Goal: Register for event/course

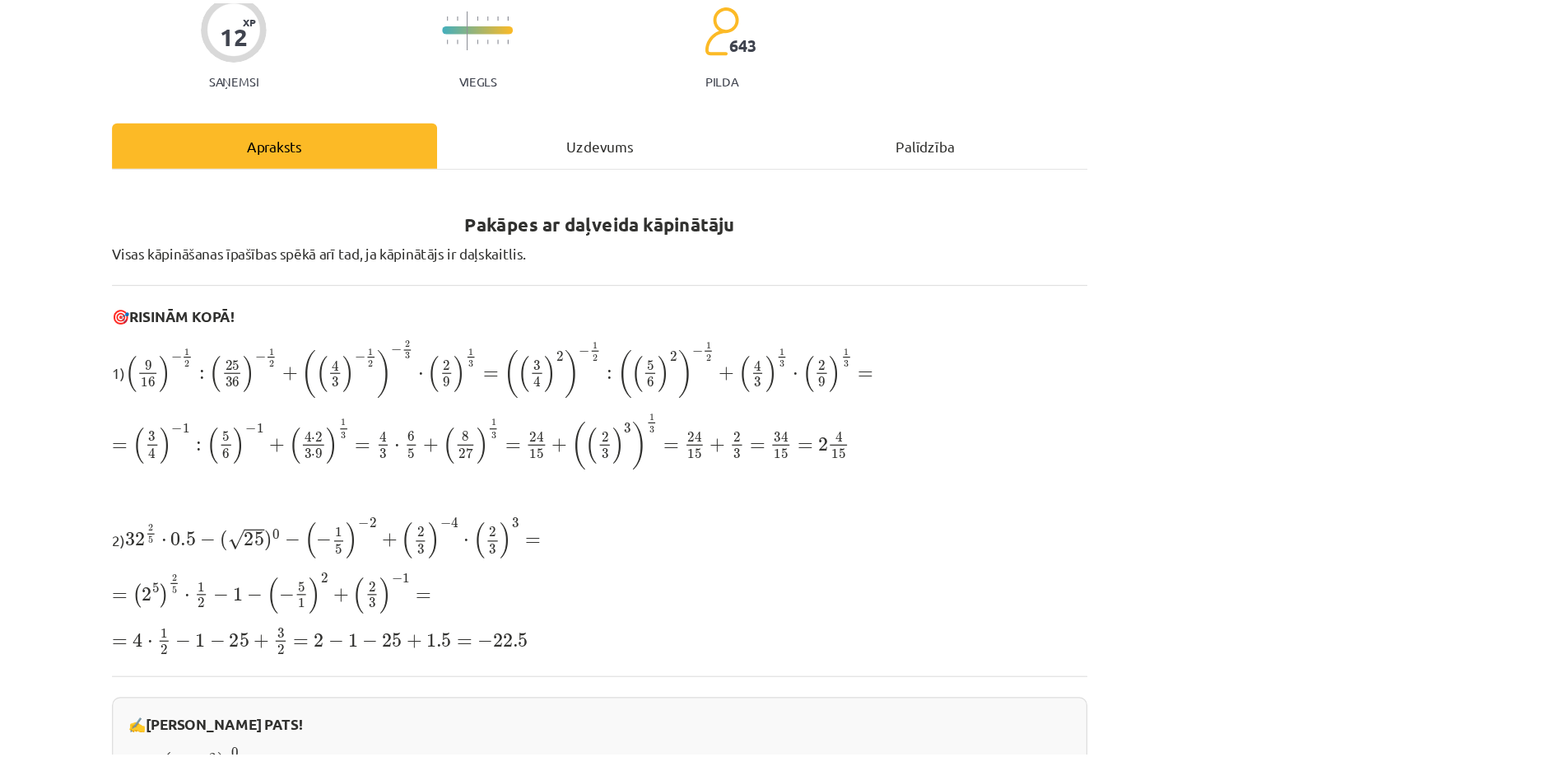
scroll to position [461, 0]
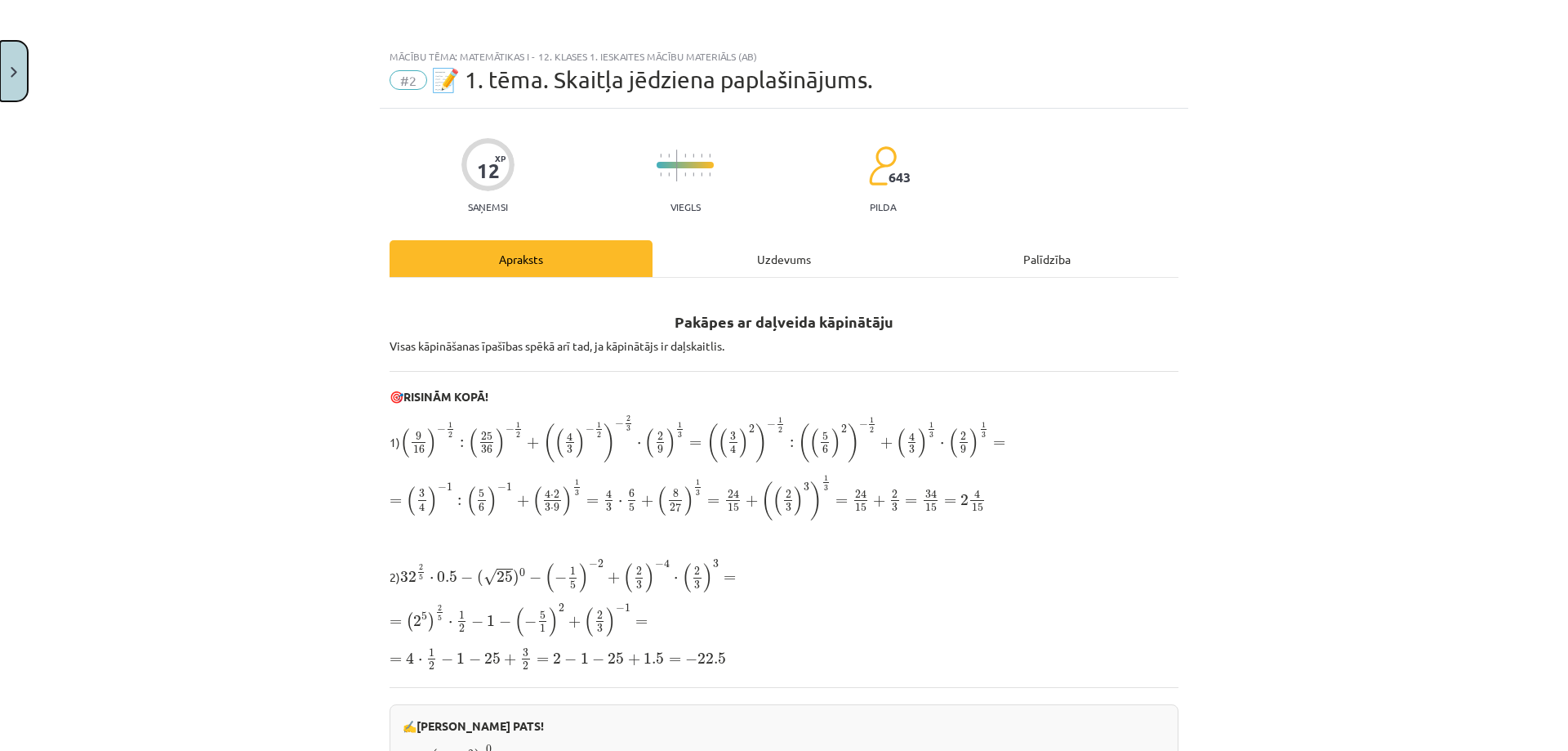
click at [11, 62] on button "Close" at bounding box center [14, 71] width 28 height 61
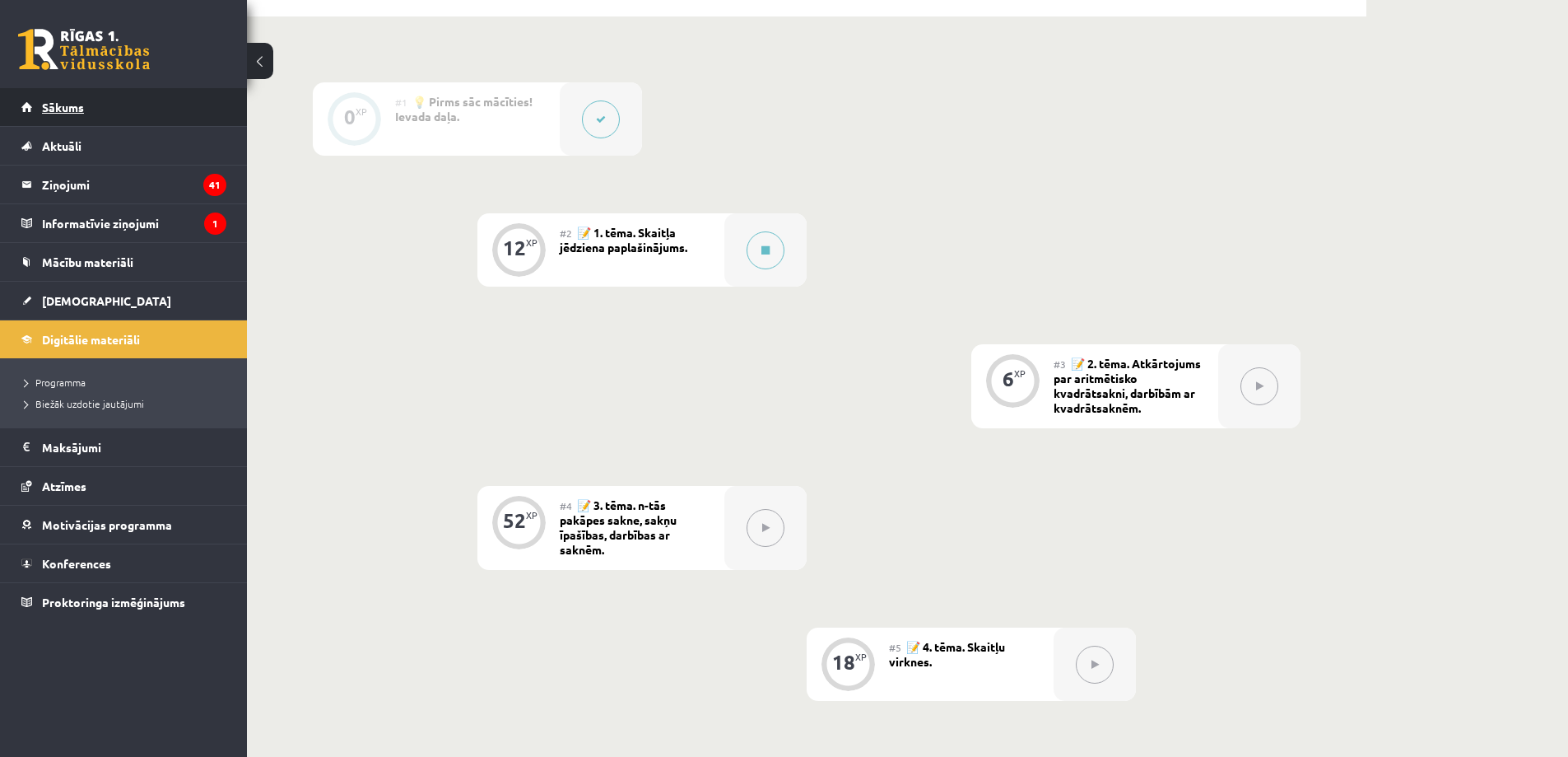
click at [110, 100] on link "Sākums" at bounding box center [123, 107] width 205 height 38
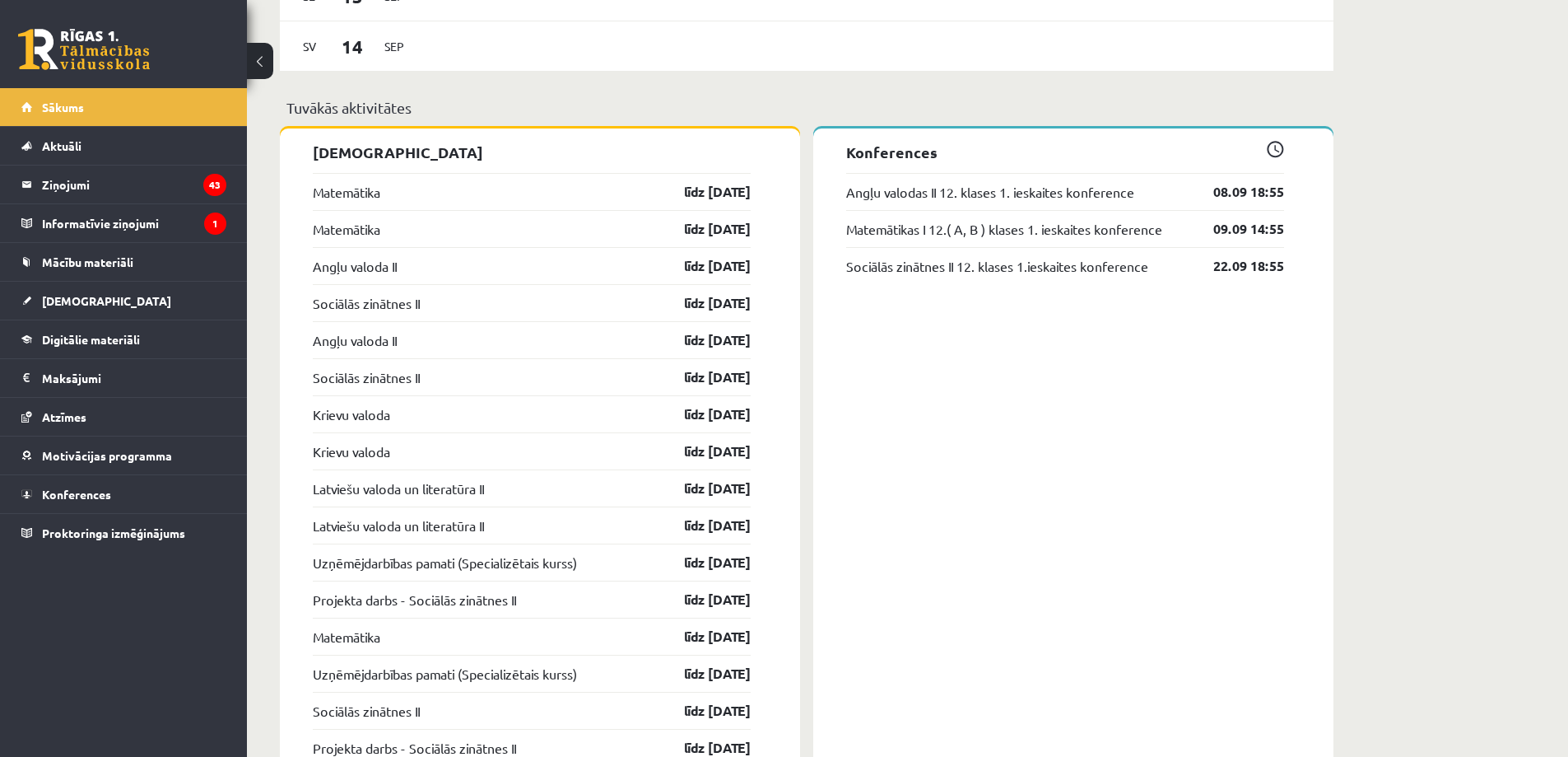
scroll to position [1355, 0]
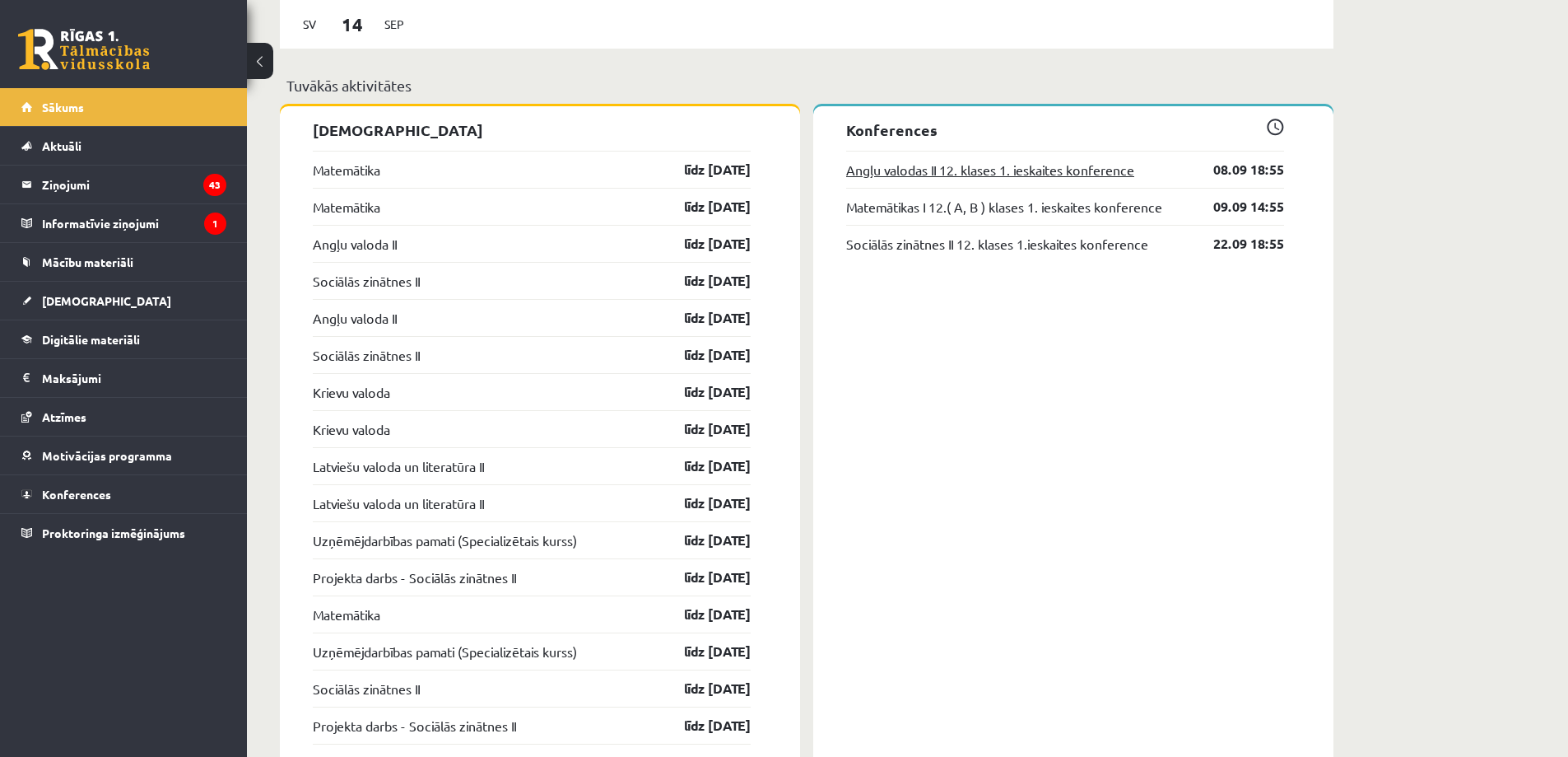
click at [1022, 165] on link "Angļu valodas II 12. klases 1. ieskaites konference" at bounding box center [990, 169] width 288 height 20
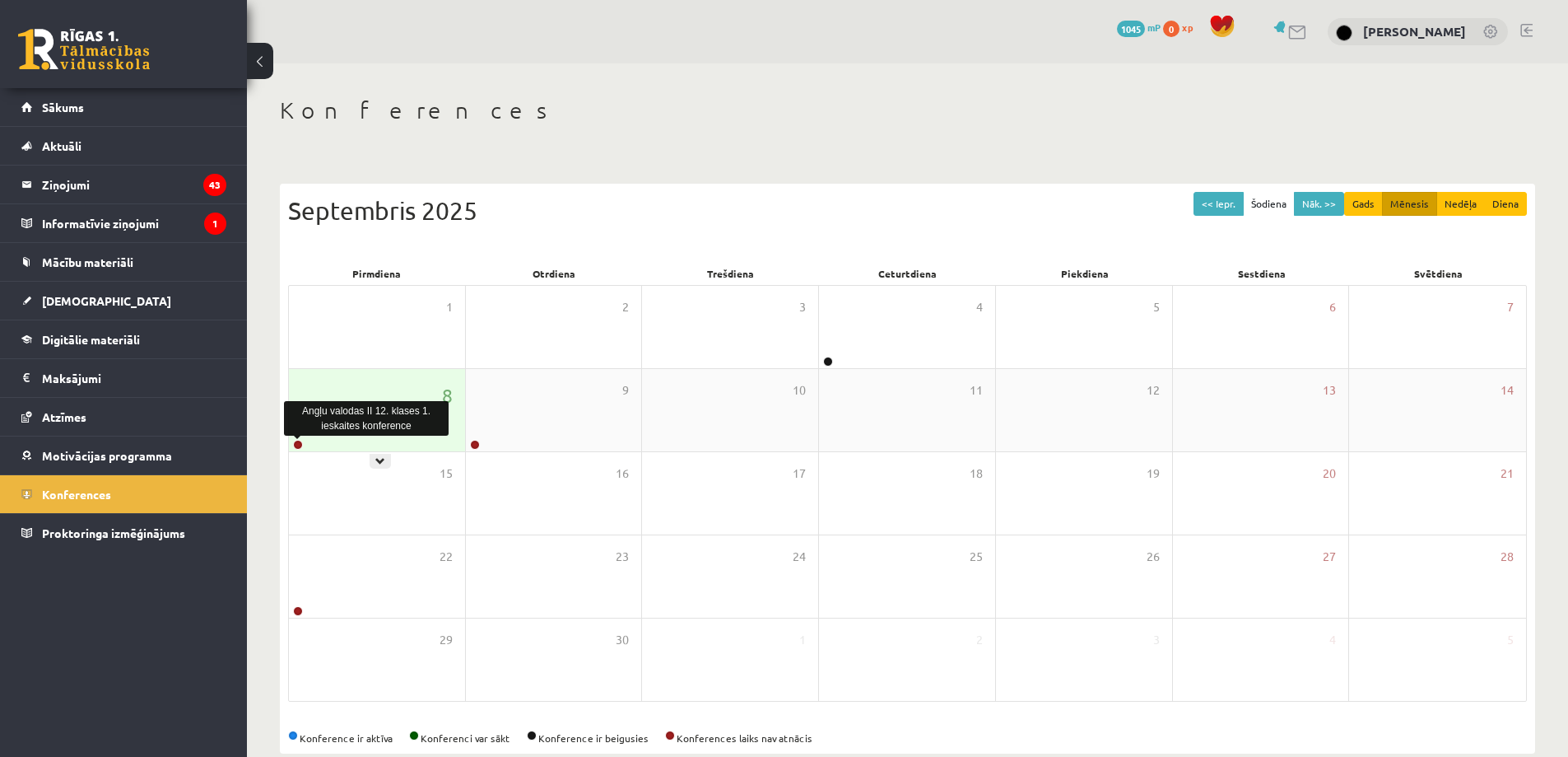
click at [296, 446] on link at bounding box center [298, 444] width 10 height 10
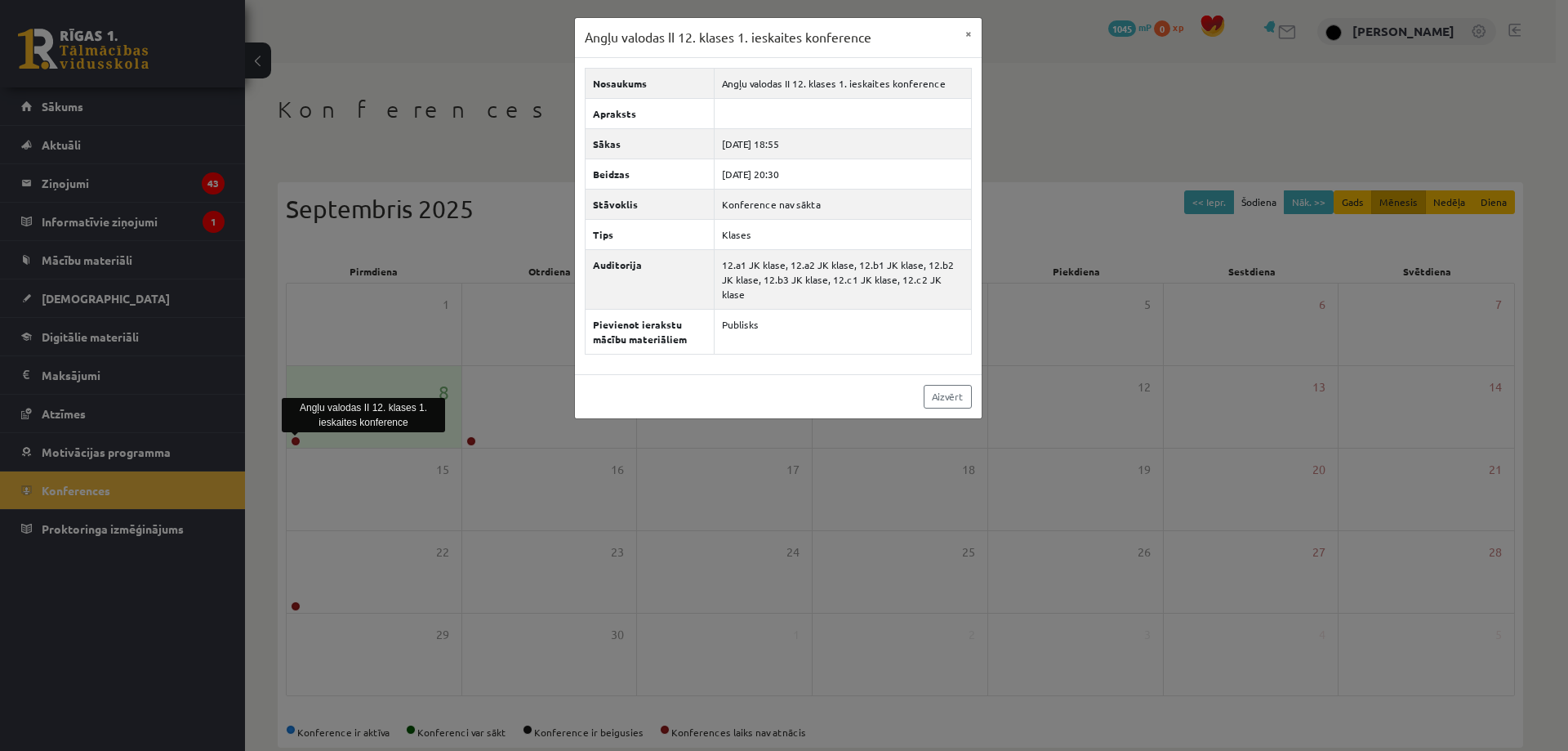
click at [166, 239] on div "Angļu valodas II 12. klases 1. ieskaites konference × Nosaukums Angļu valodas I…" at bounding box center [784, 375] width 1568 height 751
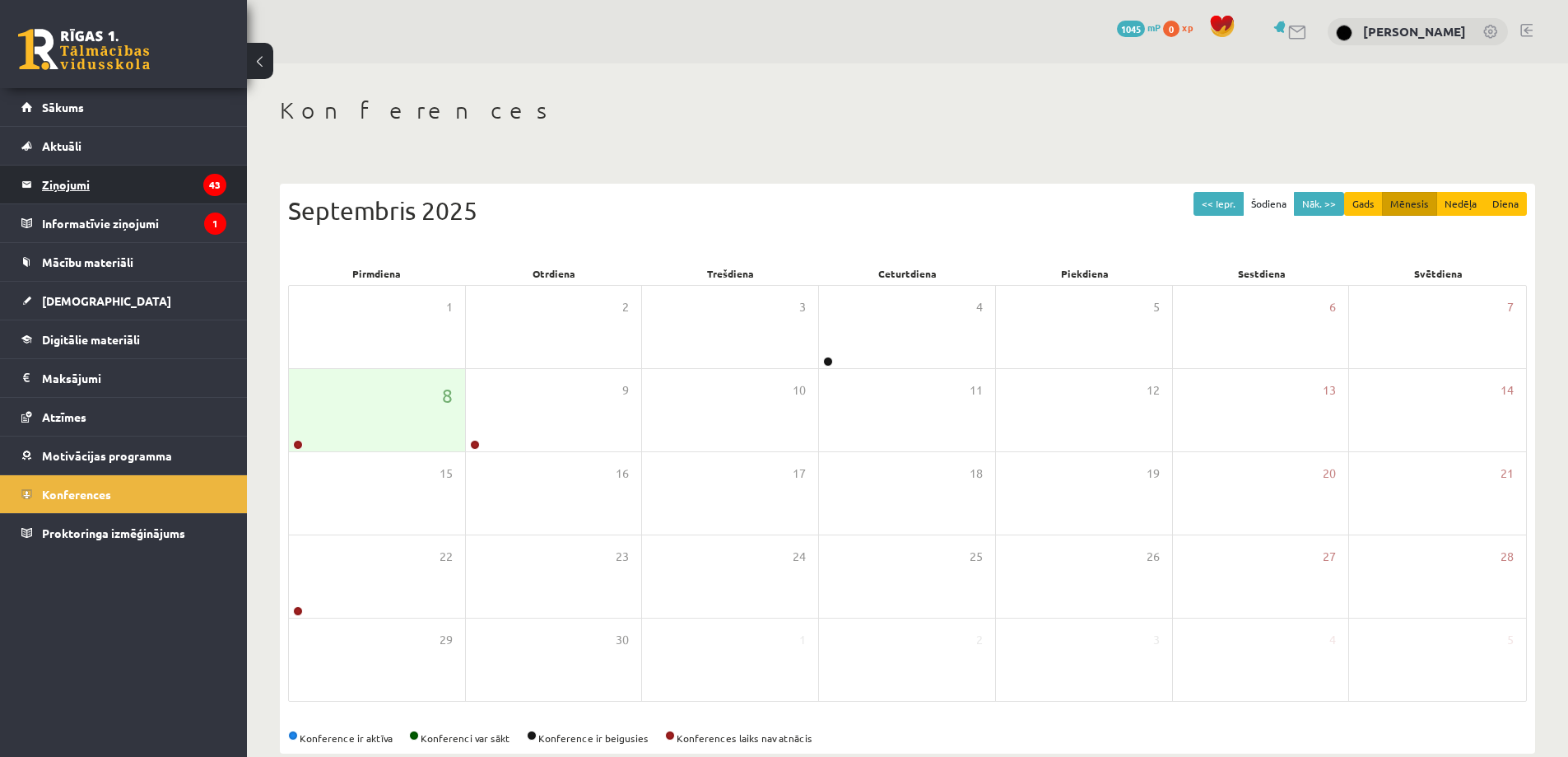
click at [132, 189] on legend "Ziņojumi 43" at bounding box center [134, 184] width 185 height 38
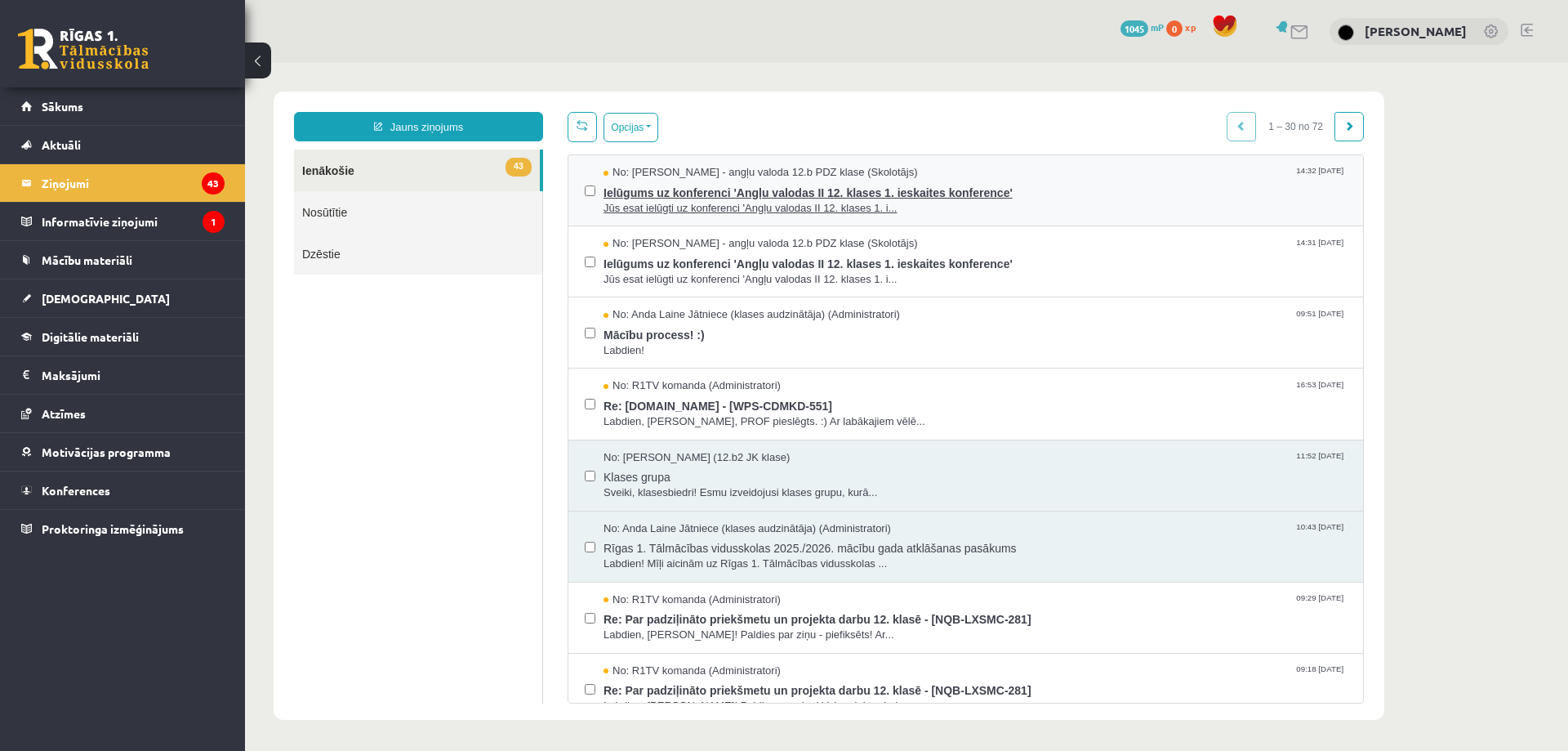
click at [773, 182] on span "Ielūgums uz konferenci 'Angļu valodas II 12. klases 1. ieskaites konference'" at bounding box center [975, 191] width 743 height 20
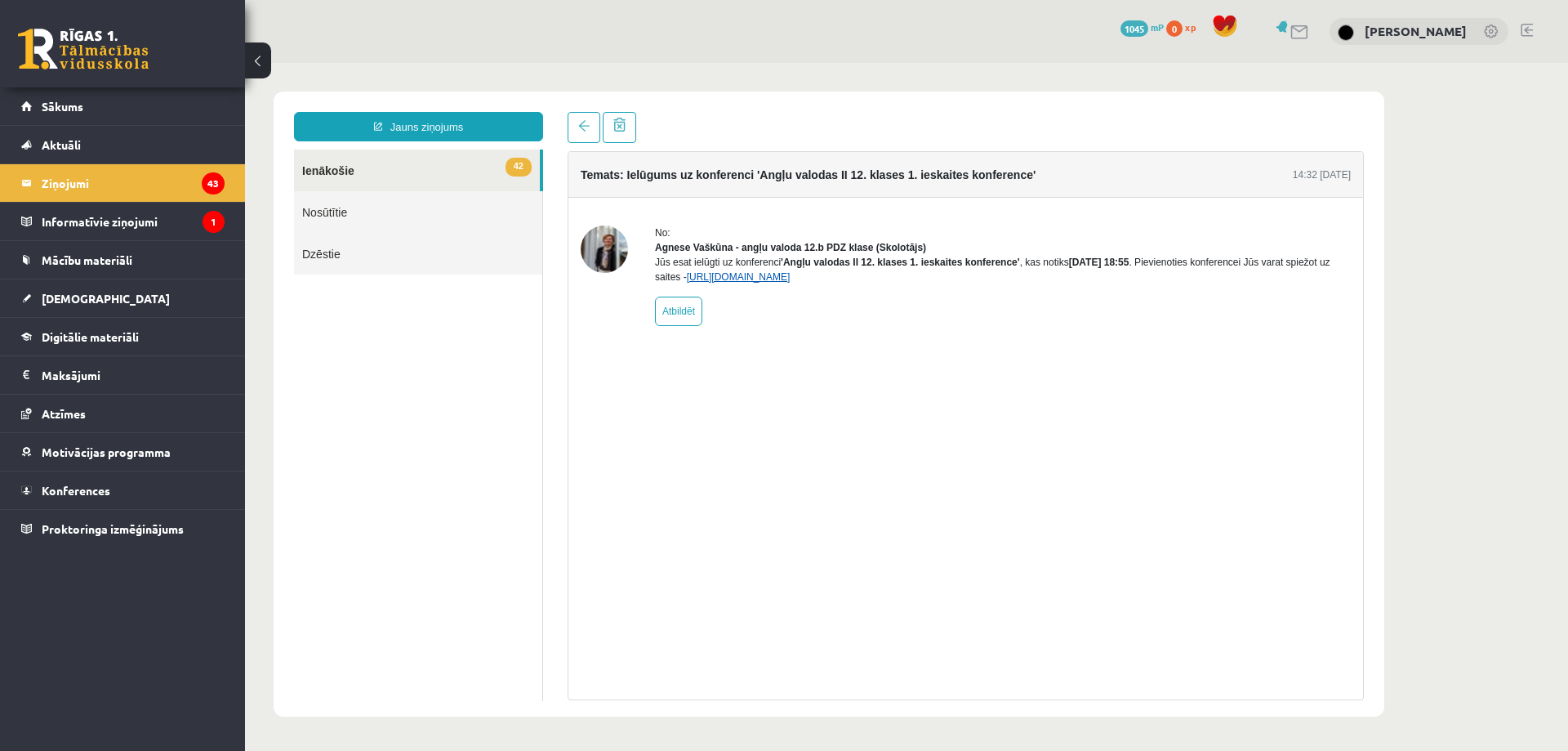
click at [778, 283] on link "https://eskola.r1tv.lv/conferences/4774/join" at bounding box center [738, 276] width 104 height 11
click at [725, 283] on link "https://eskola.r1tv.lv/conferences/4774/join" at bounding box center [738, 276] width 104 height 11
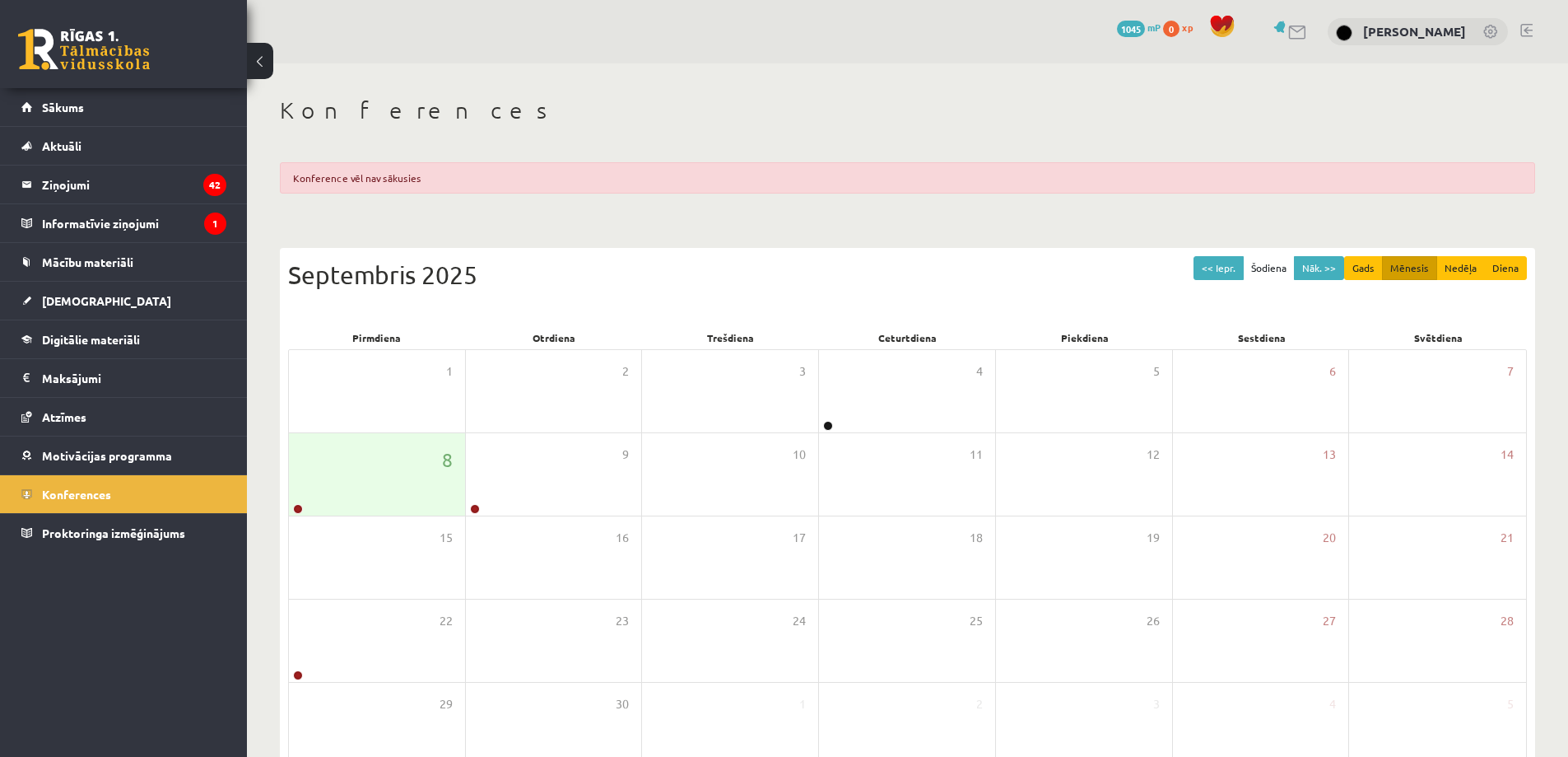
scroll to position [95, 0]
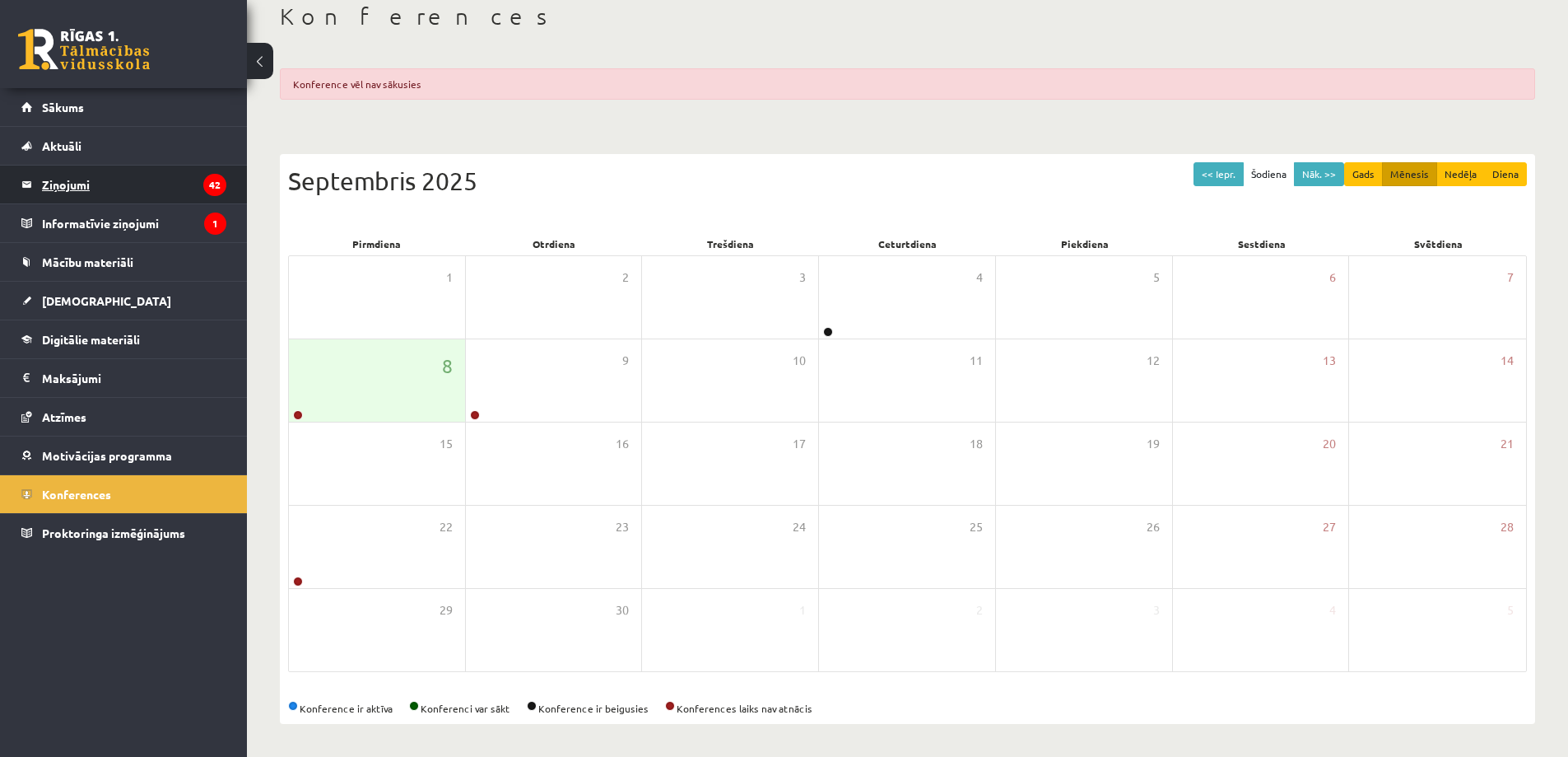
click at [100, 184] on legend "Ziņojumi 42" at bounding box center [134, 184] width 185 height 38
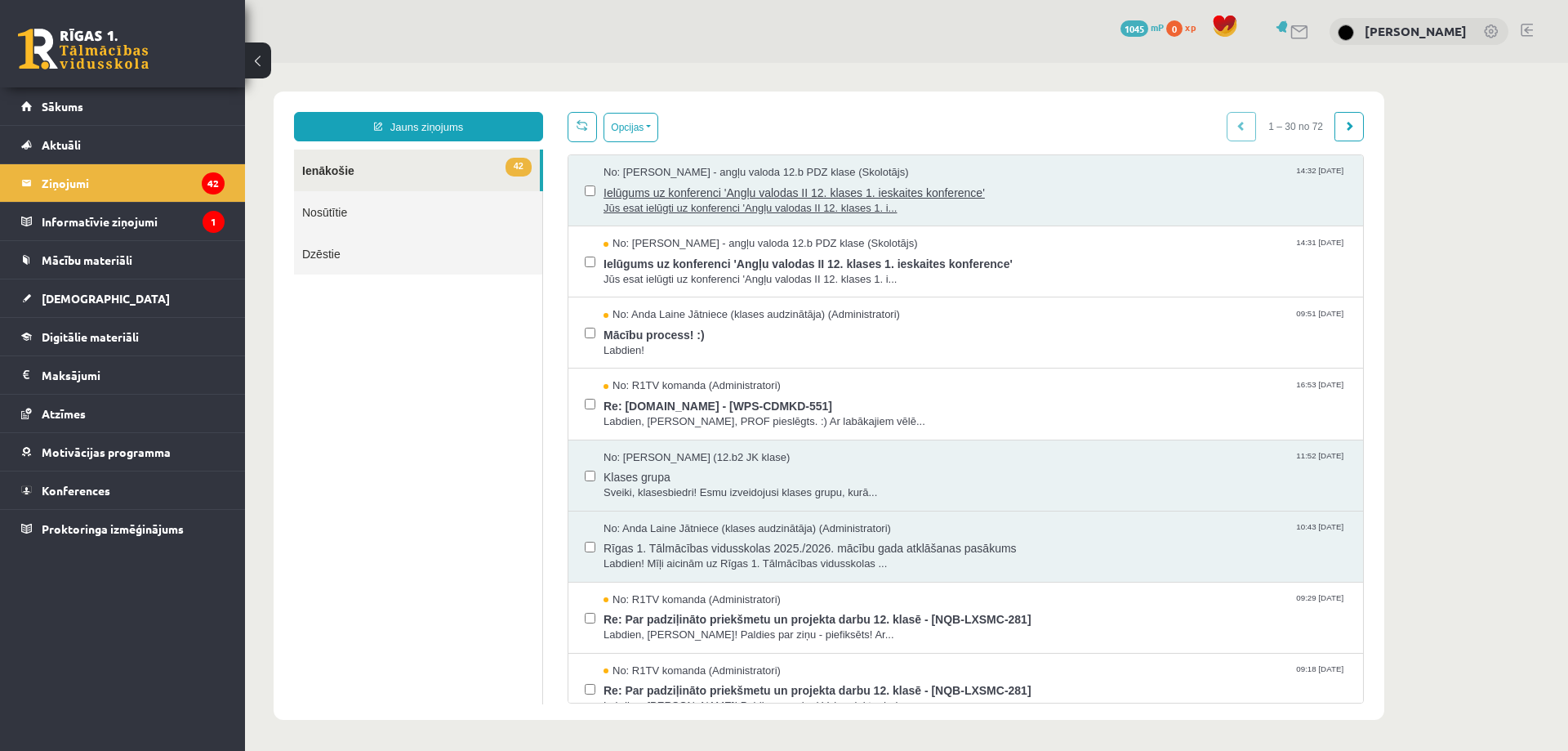
click at [661, 202] on span "Jūs esat ielūgti uz konferenci 'Angļu valodas II 12. klases 1. i..." at bounding box center [975, 208] width 743 height 16
click at [688, 183] on span "Ielūgums uz konferenci 'Angļu valodas II 12. klases 1. ieskaites konference'" at bounding box center [975, 191] width 743 height 20
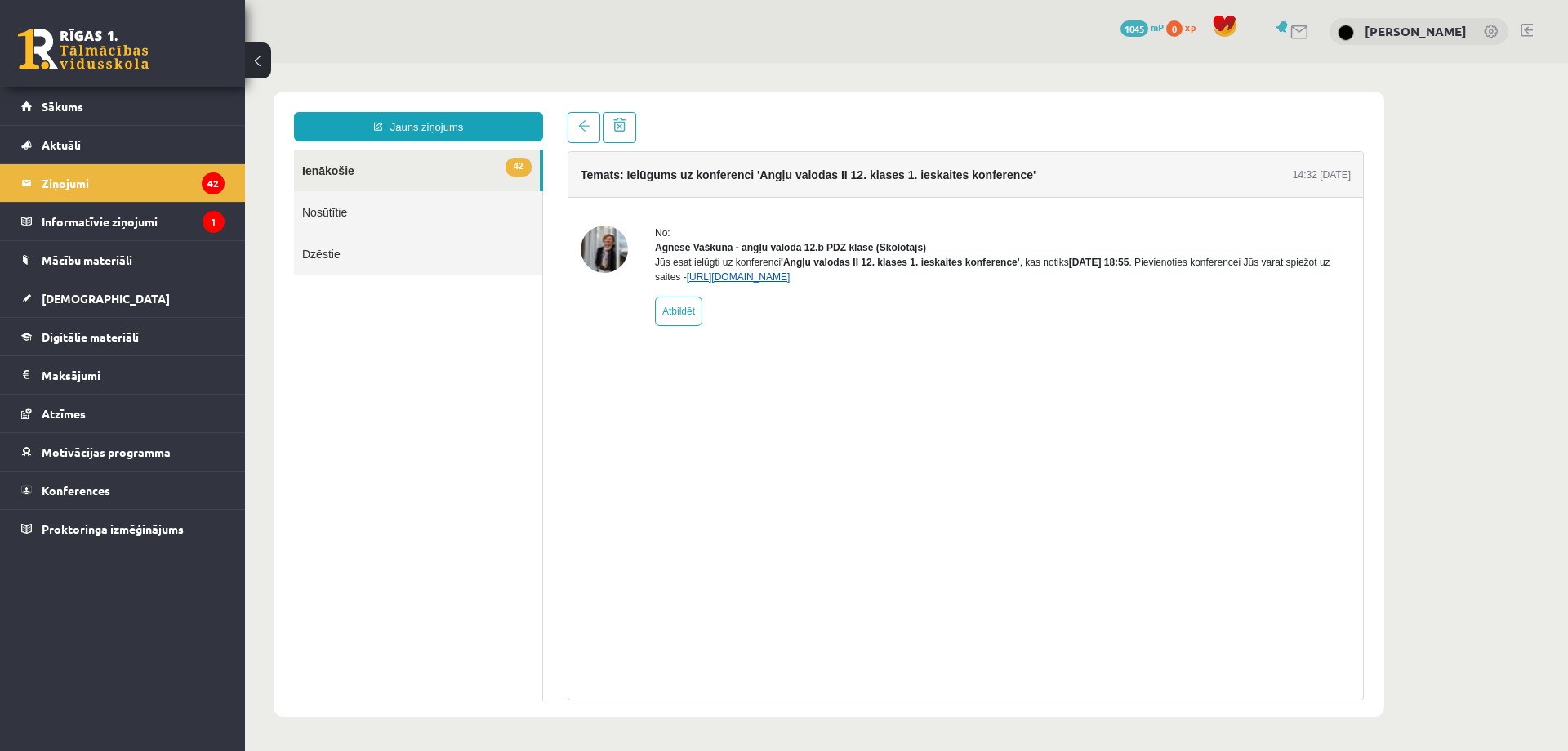
click at [759, 283] on link "[URL][DOMAIN_NAME]" at bounding box center [738, 276] width 104 height 11
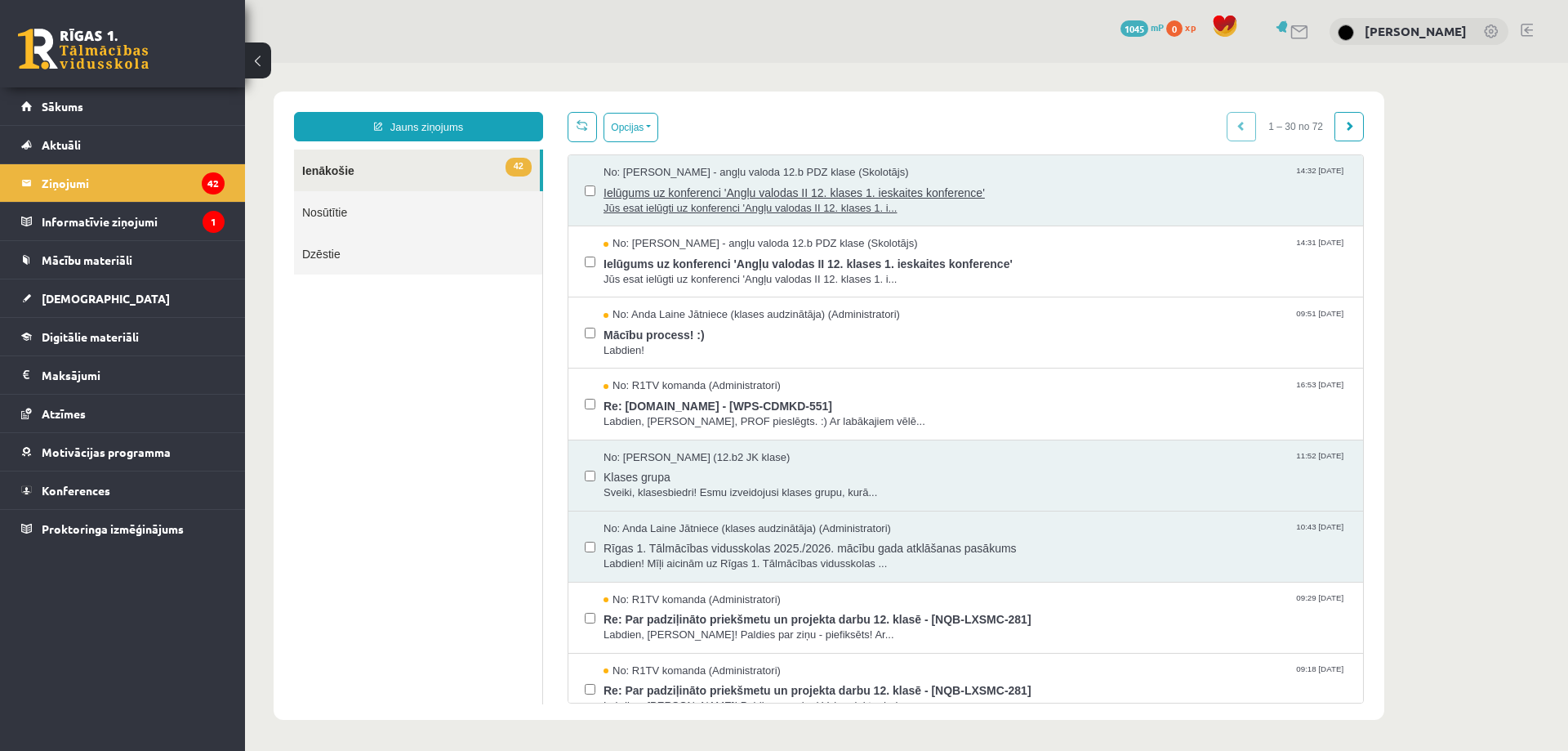
click at [650, 175] on span "No: Agnese Vaškūna - angļu valoda 12.b PDZ klase (Skolotājs)" at bounding box center [756, 172] width 306 height 16
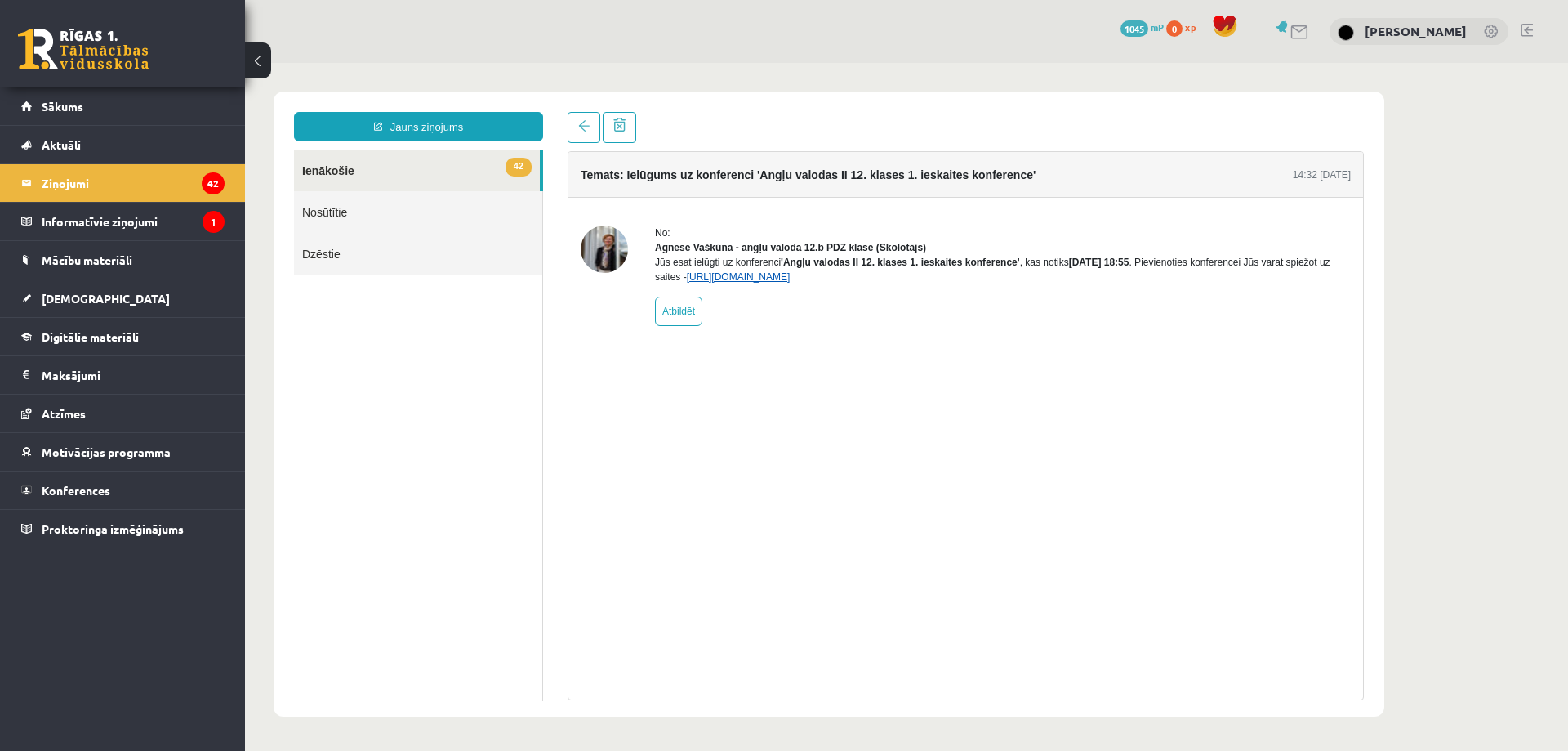
click at [763, 283] on link "https://eskola.r1tv.lv/conferences/4774/join" at bounding box center [738, 276] width 104 height 11
click at [747, 283] on link "https://eskola.r1tv.lv/conferences/4774/join" at bounding box center [738, 276] width 104 height 11
click at [137, 94] on link "Sākums" at bounding box center [123, 106] width 204 height 38
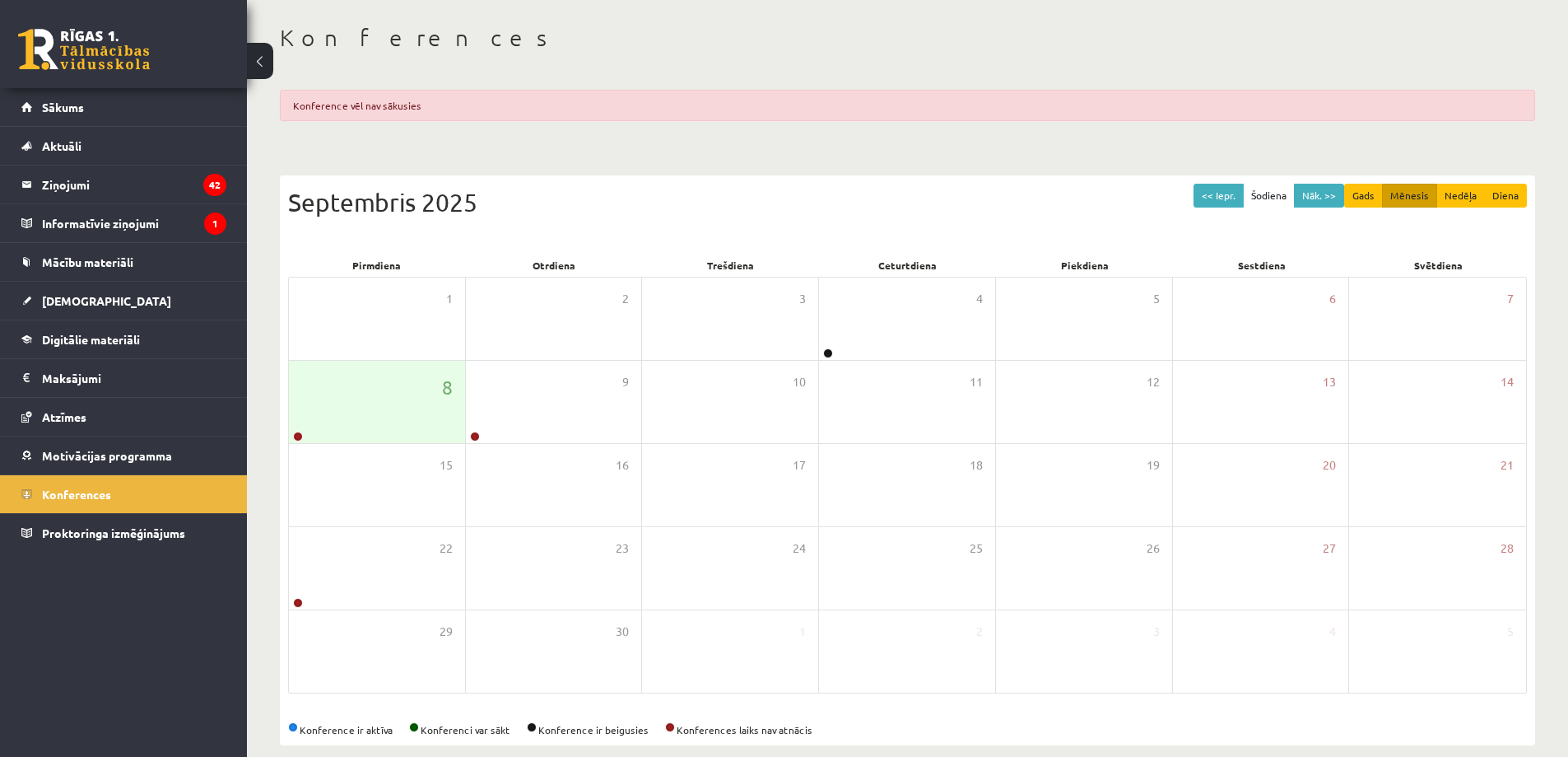
scroll to position [95, 0]
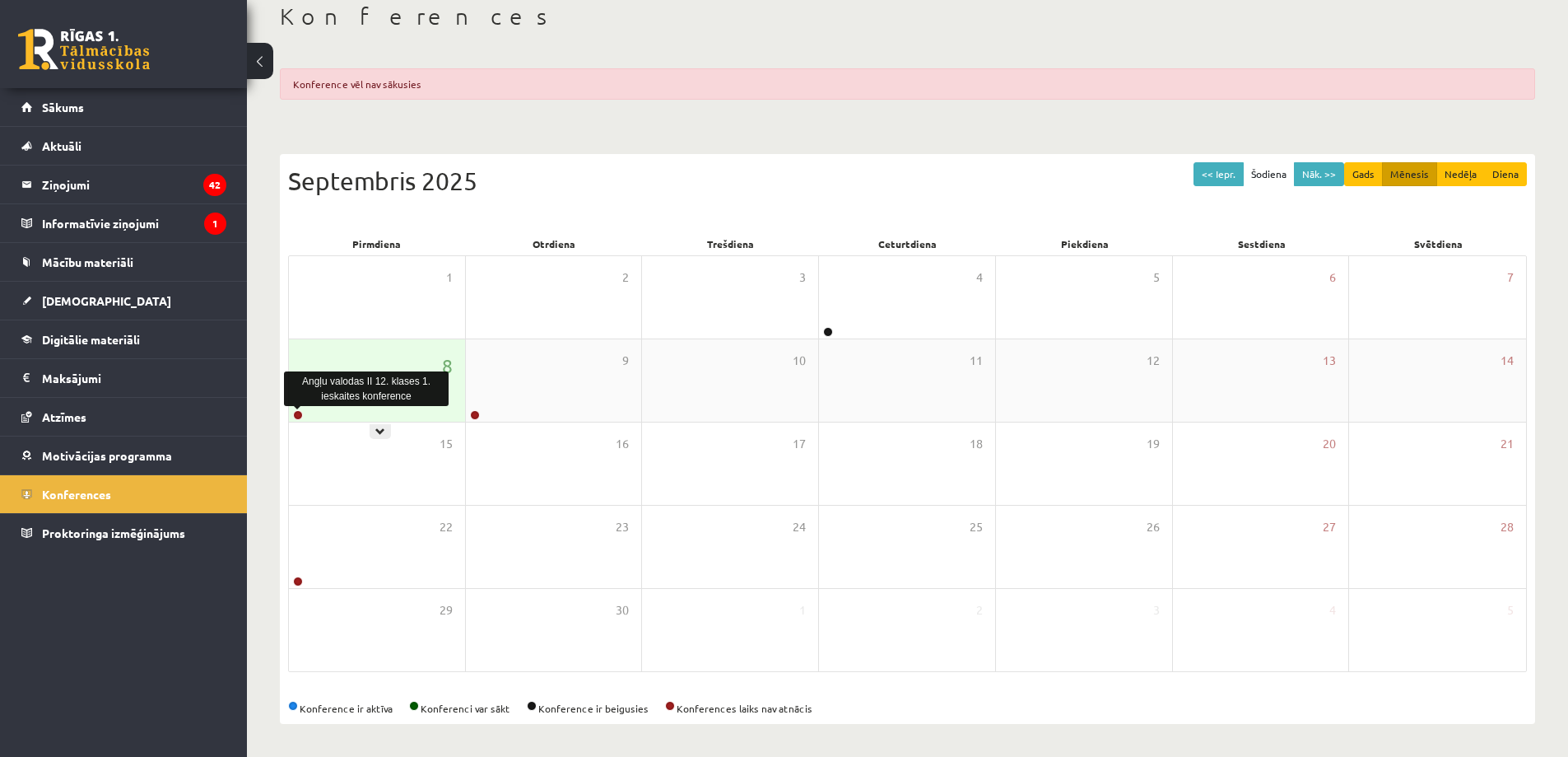
click at [298, 411] on link at bounding box center [298, 414] width 10 height 10
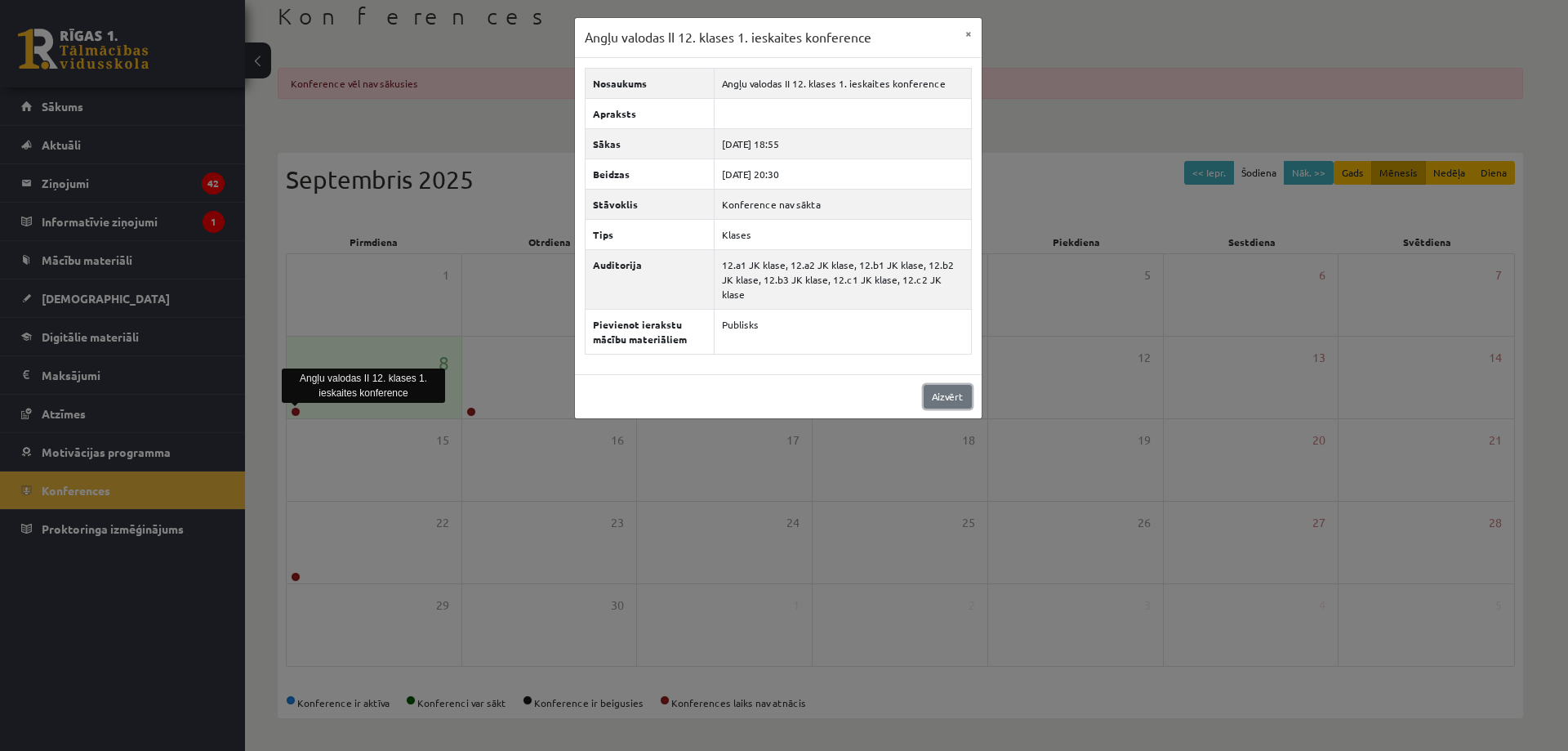
click at [942, 388] on link "Aizvērt" at bounding box center [948, 397] width 48 height 24
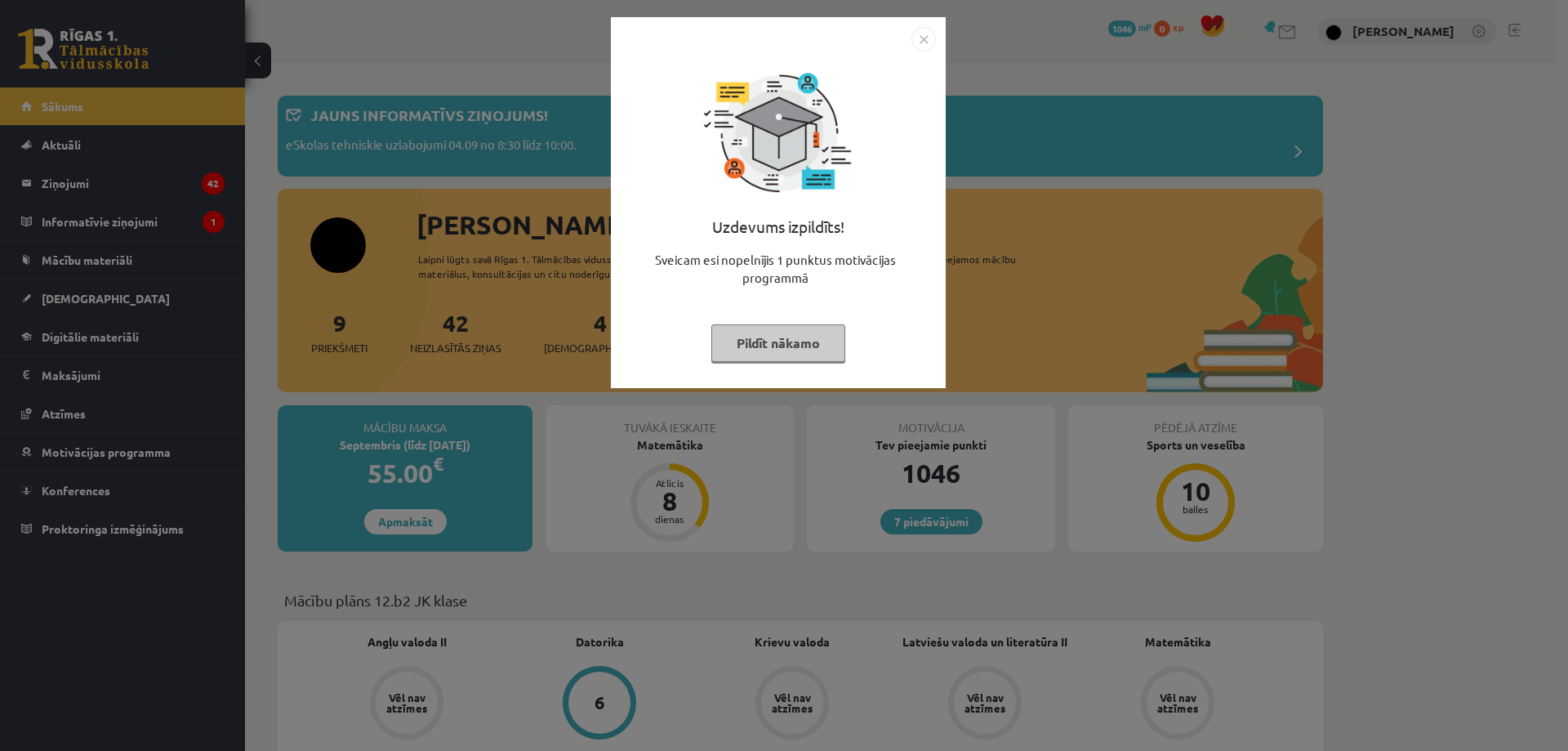
click at [744, 351] on button "Pildīt nākamo" at bounding box center [778, 343] width 134 height 38
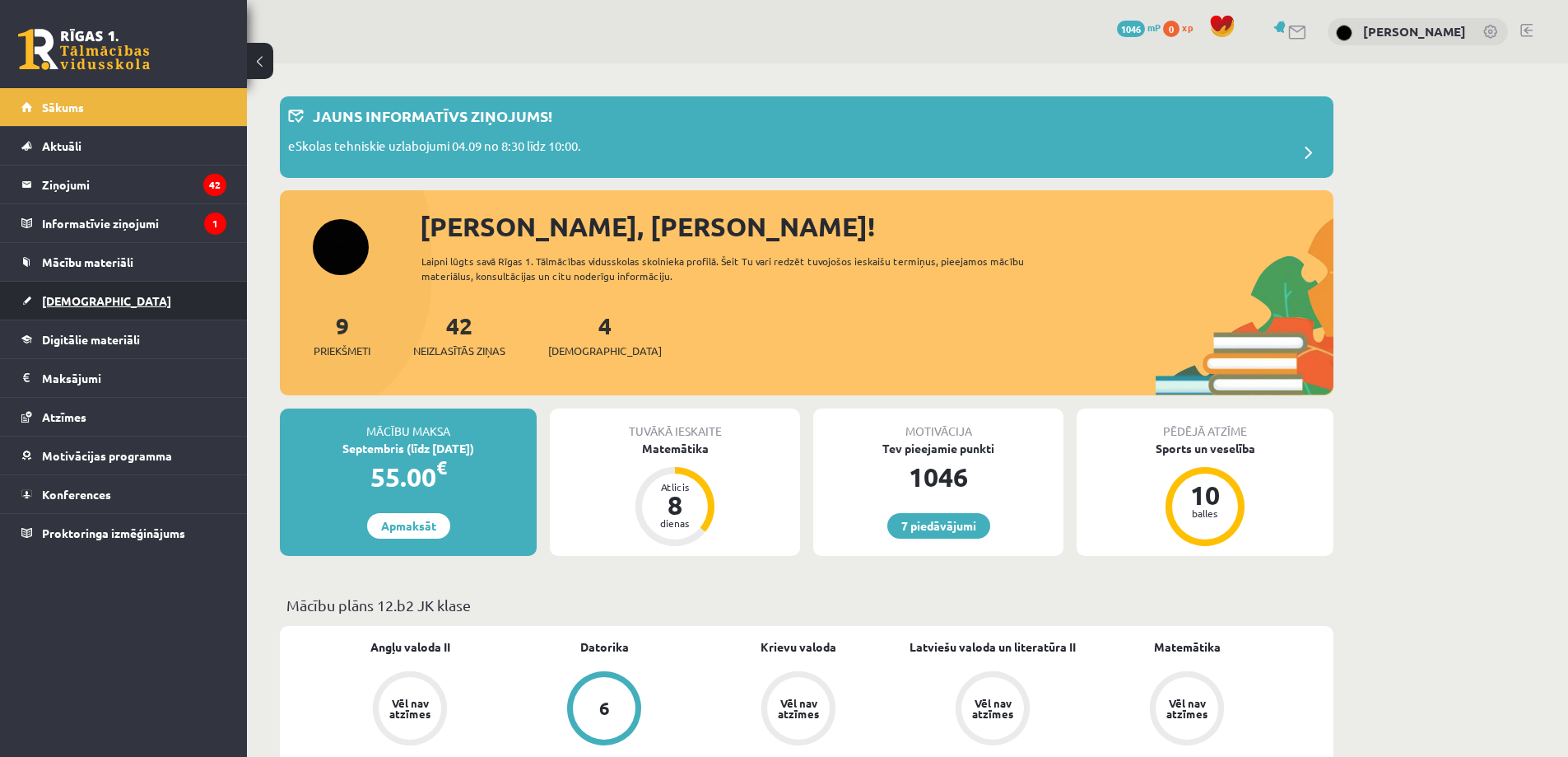
click at [88, 291] on link "[DEMOGRAPHIC_DATA]" at bounding box center [123, 300] width 205 height 38
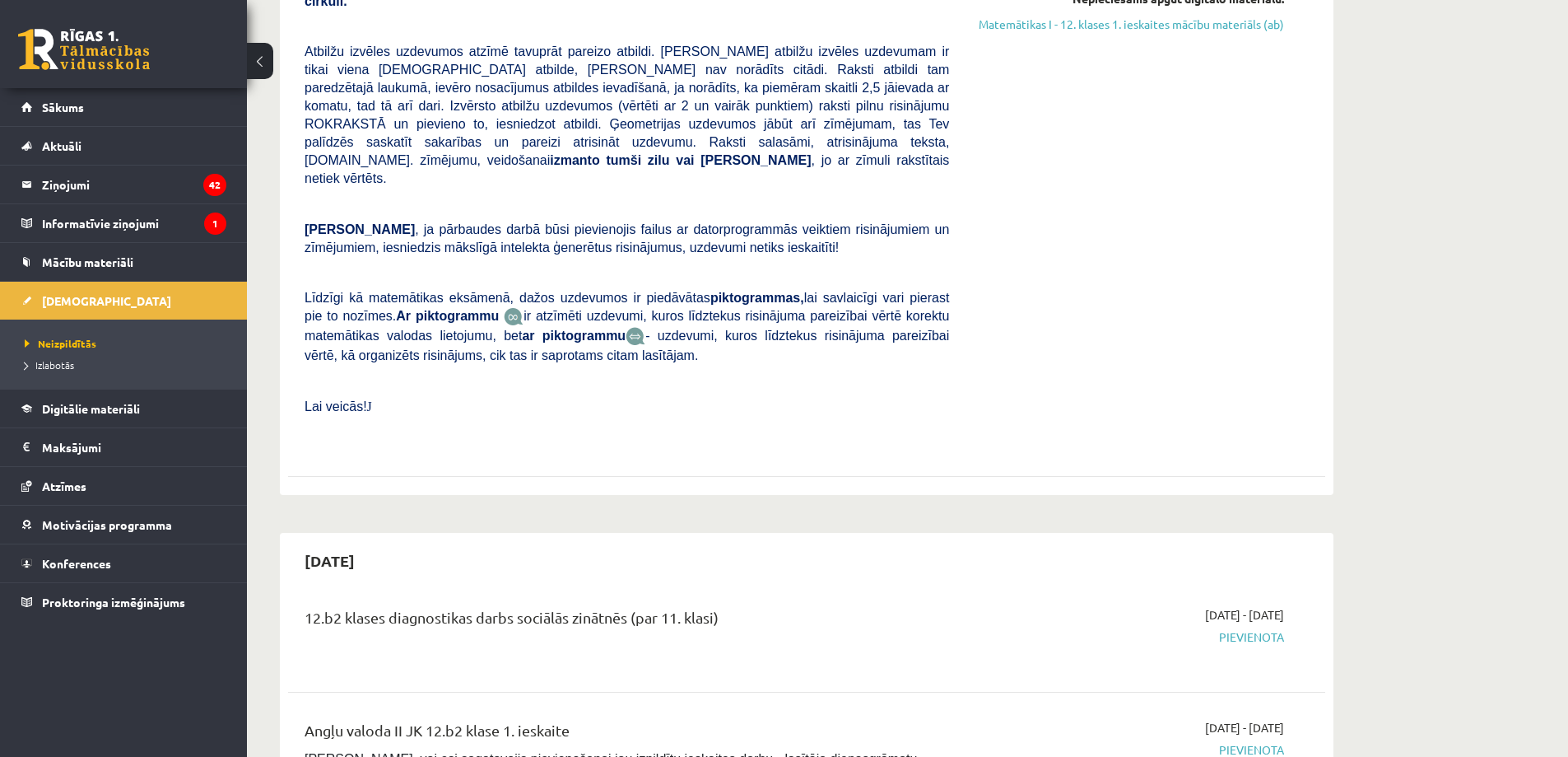
scroll to position [593, 0]
click at [80, 553] on link "Konferences" at bounding box center [123, 563] width 205 height 38
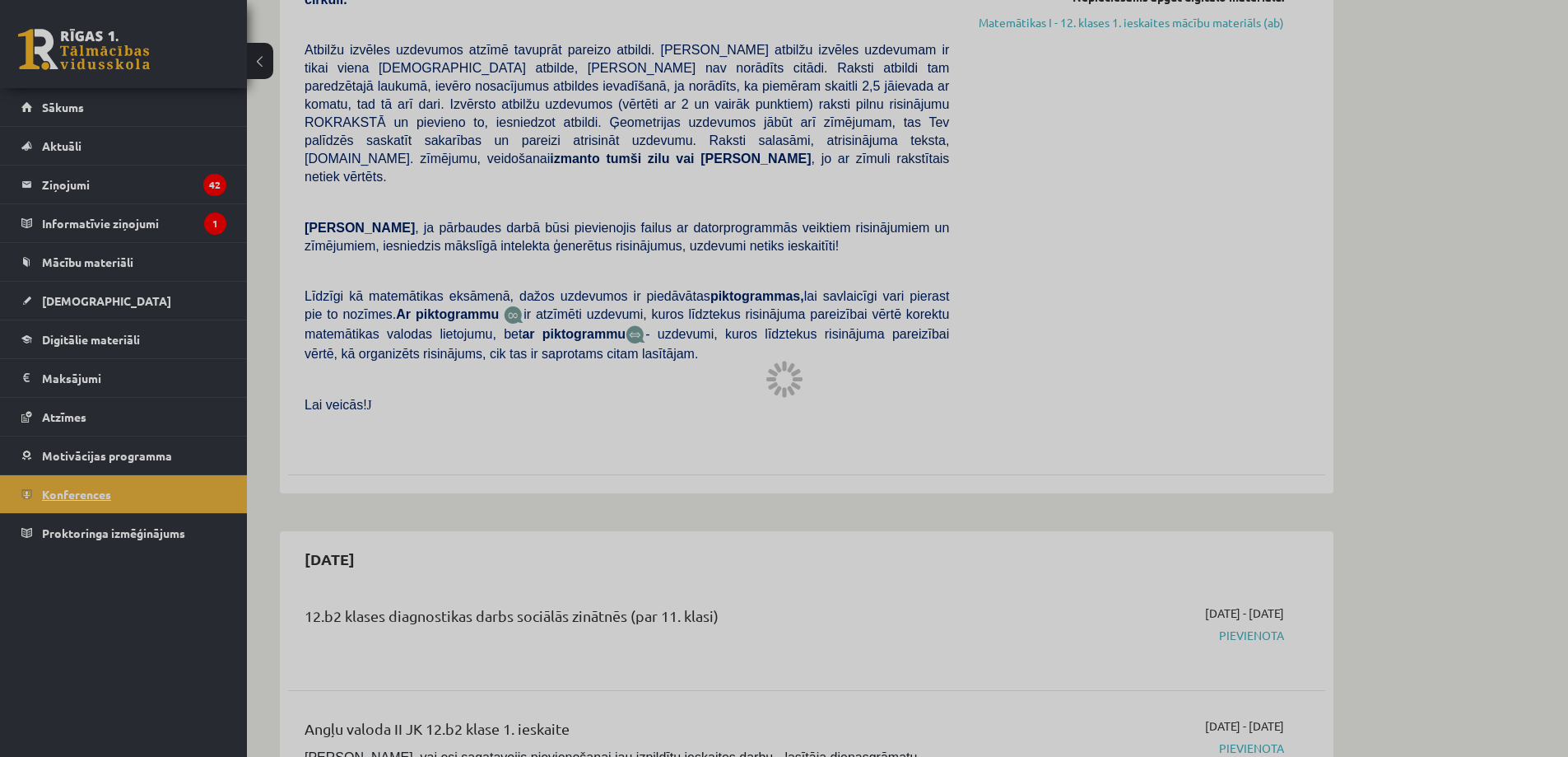
scroll to position [31, 0]
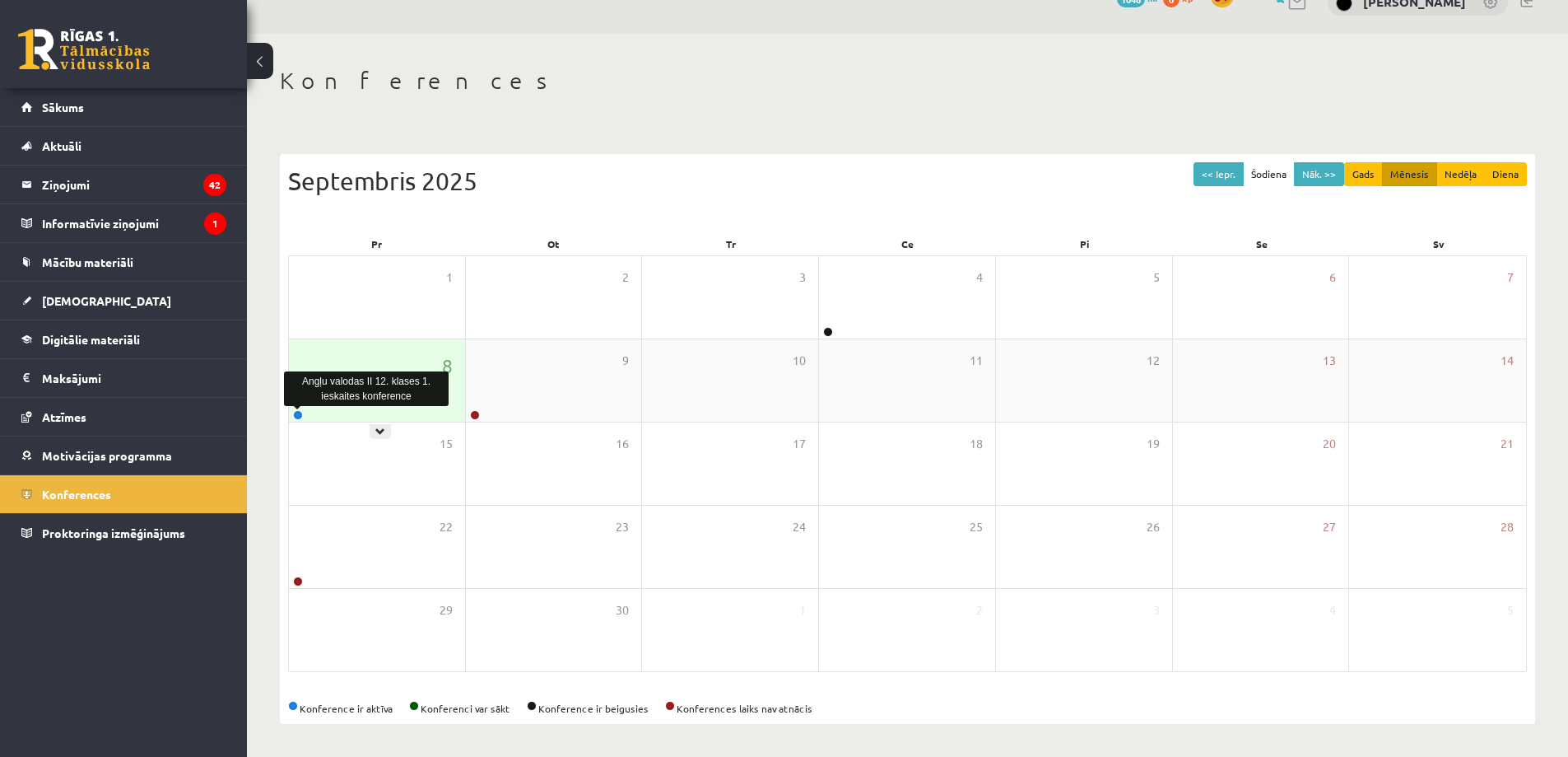
click at [300, 416] on link at bounding box center [298, 414] width 10 height 10
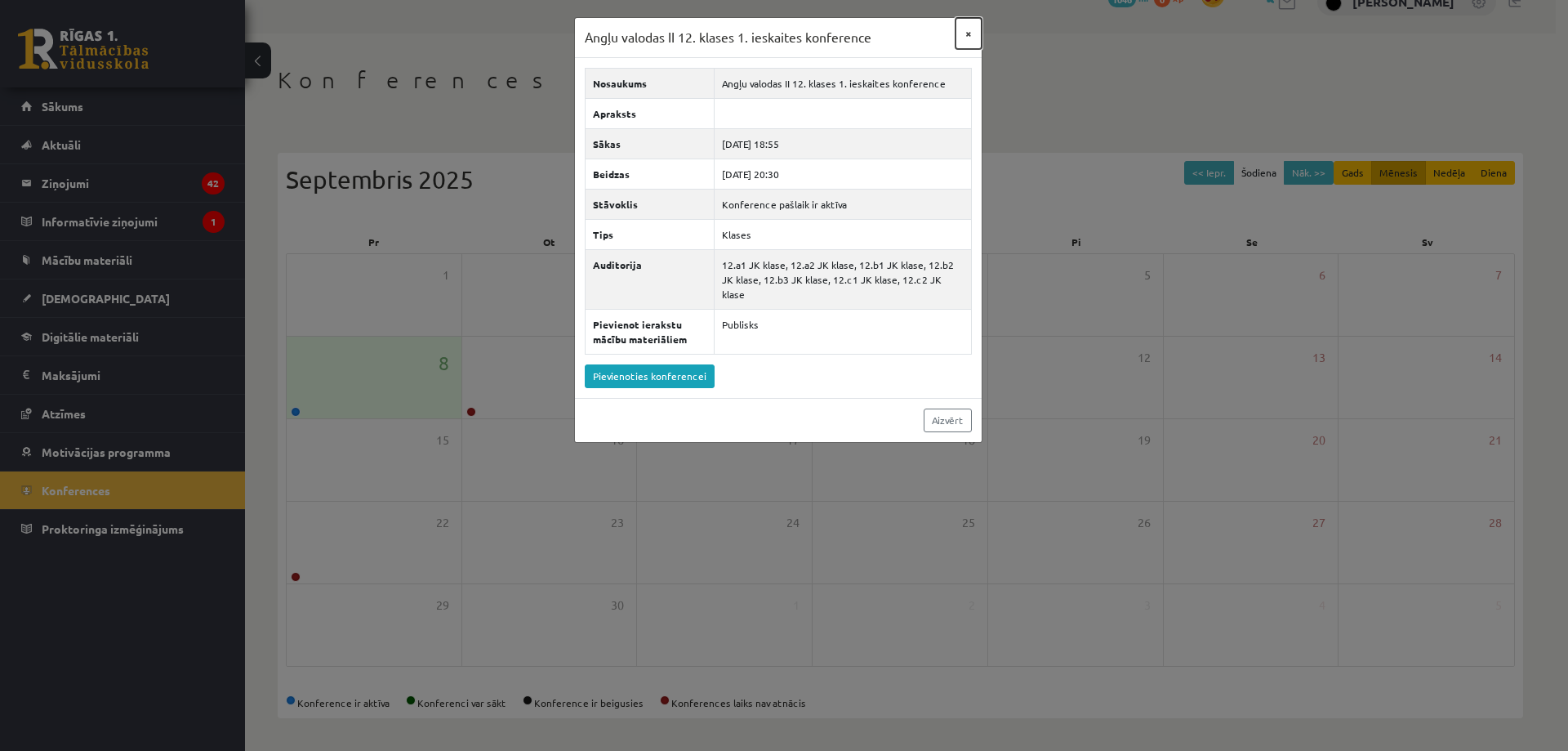
click at [967, 40] on button "×" at bounding box center [968, 34] width 26 height 31
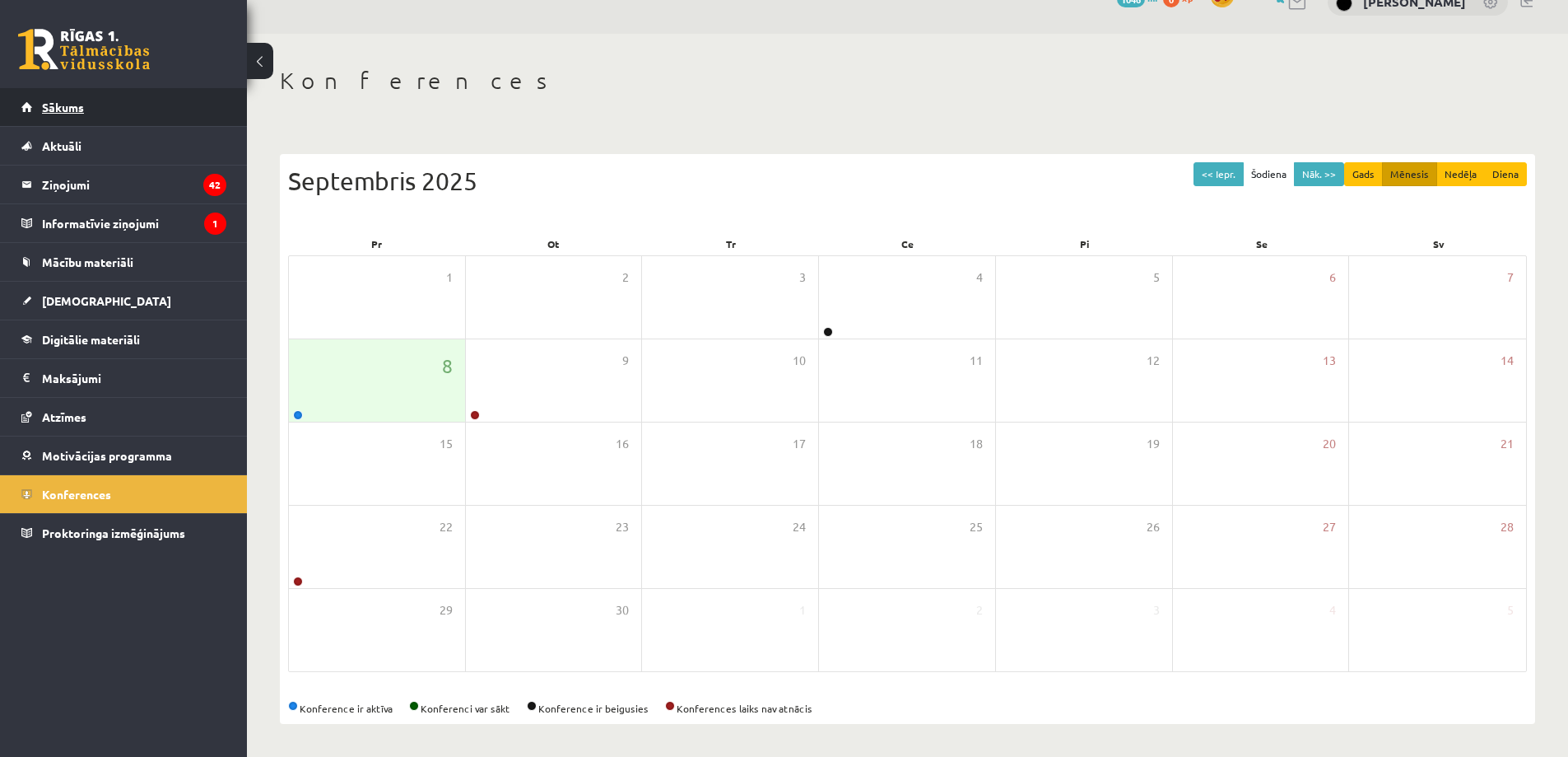
click at [93, 92] on link "Sākums" at bounding box center [123, 107] width 205 height 38
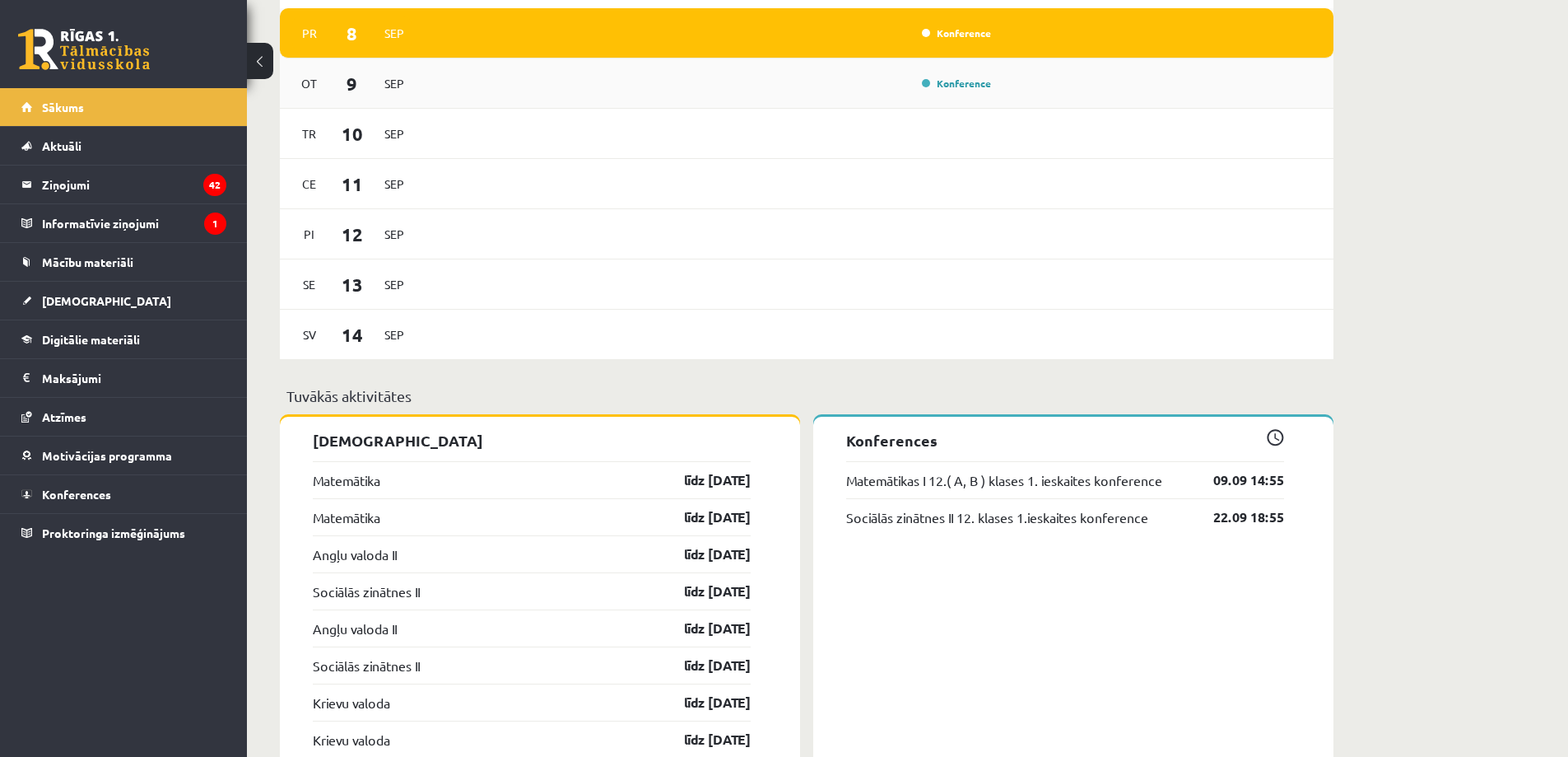
scroll to position [1054, 0]
